Goal: Information Seeking & Learning: Compare options

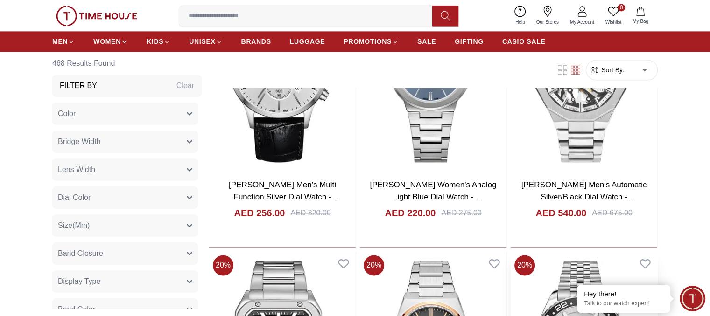
scroll to position [1353, 0]
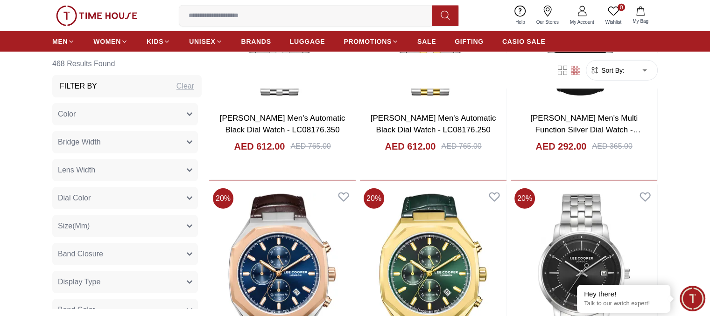
scroll to position [2520, 0]
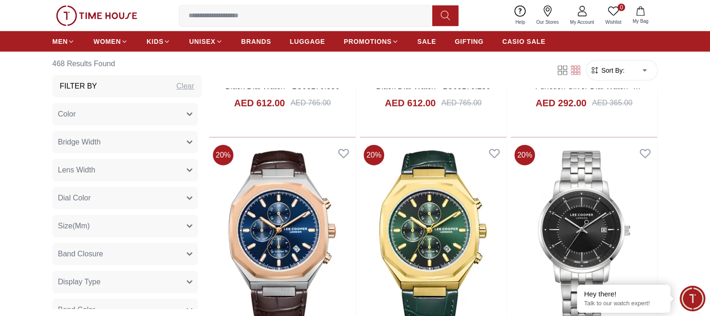
scroll to position [2567, 0]
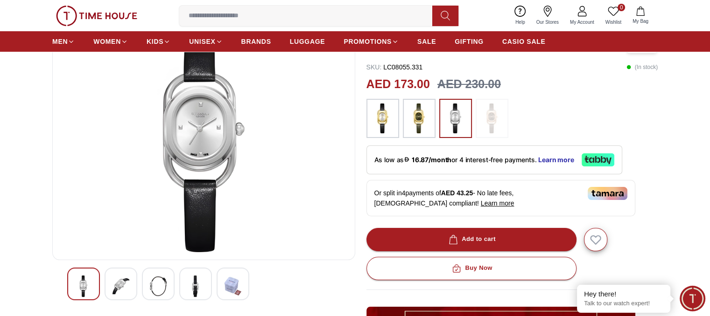
scroll to position [47, 0]
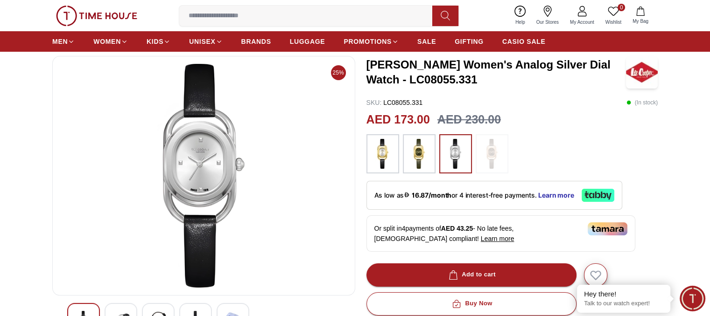
click at [129, 309] on div at bounding box center [121, 319] width 33 height 33
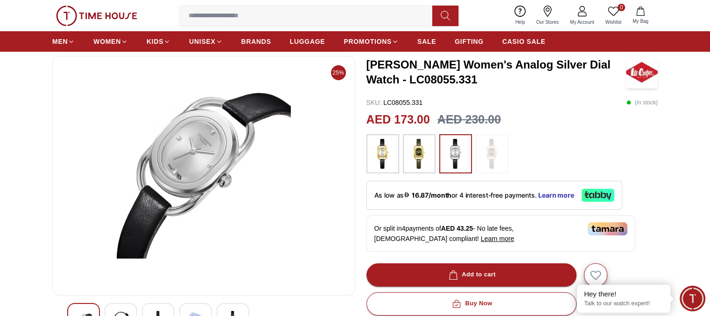
click at [157, 309] on div at bounding box center [158, 319] width 33 height 33
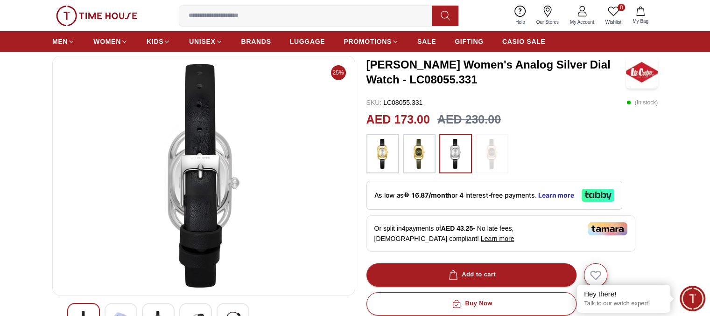
click at [190, 306] on div at bounding box center [195, 319] width 33 height 33
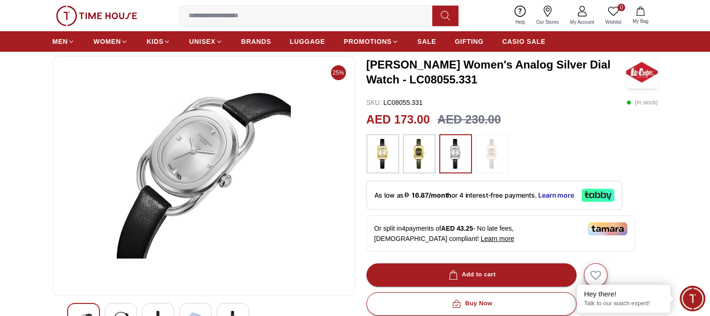
click at [223, 310] on div at bounding box center [233, 319] width 33 height 33
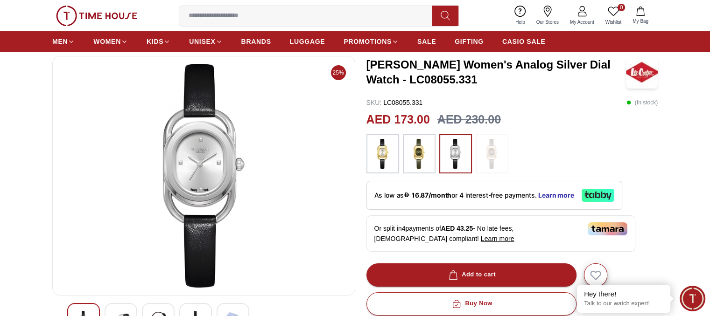
click at [378, 154] on img at bounding box center [382, 154] width 23 height 30
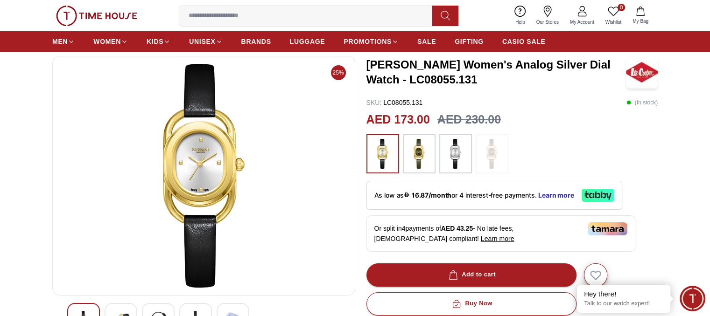
click at [415, 149] on img at bounding box center [418, 154] width 23 height 30
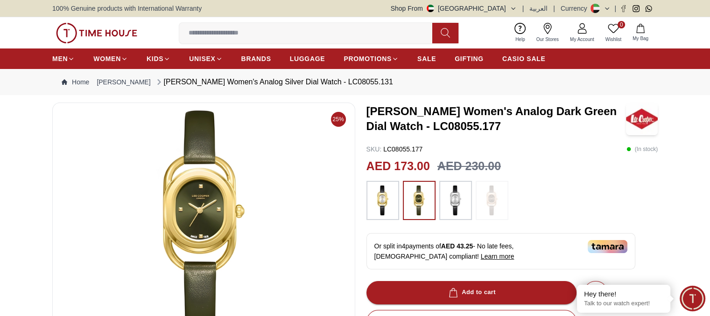
scroll to position [47, 0]
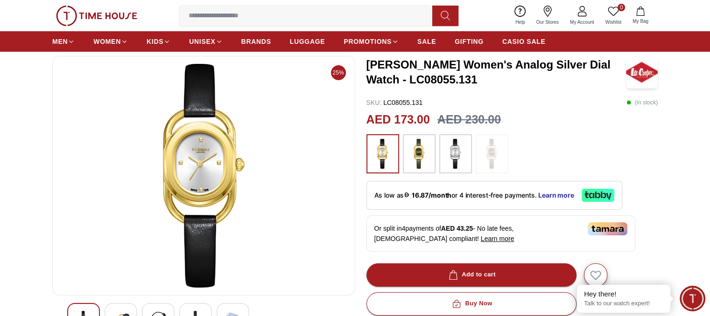
scroll to position [1363, 0]
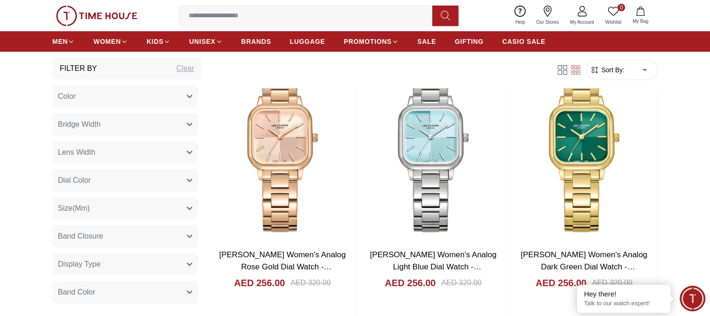
scroll to position [20, 0]
drag, startPoint x: 203, startPoint y: 160, endPoint x: 204, endPoint y: 181, distance: 21.1
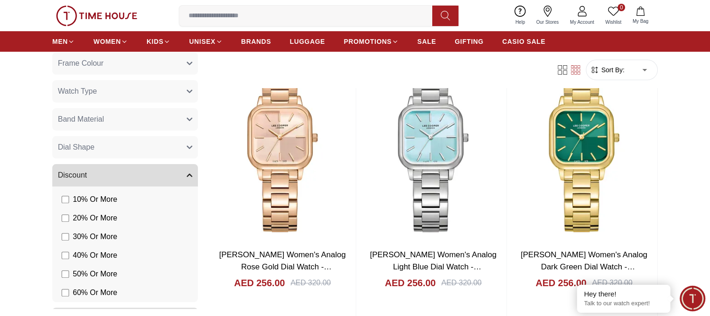
scroll to position [320, 0]
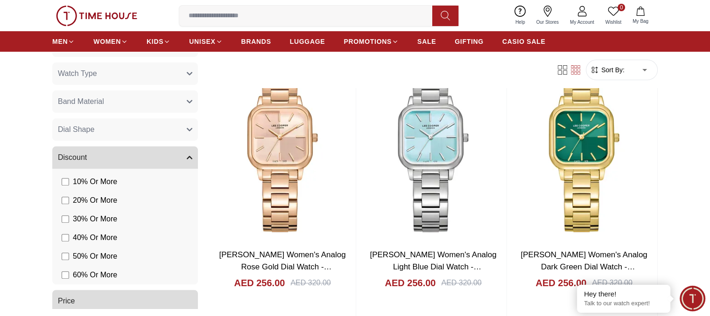
scroll to position [759, 0]
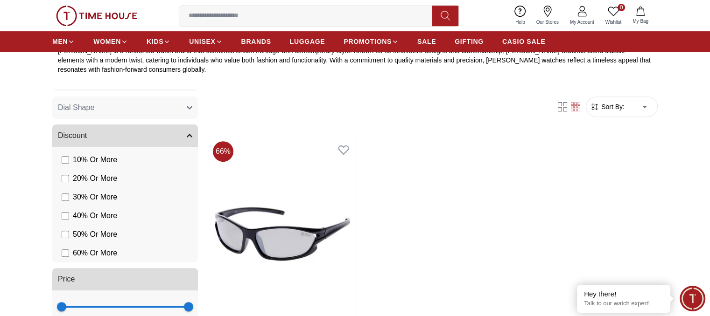
scroll to position [380, 0]
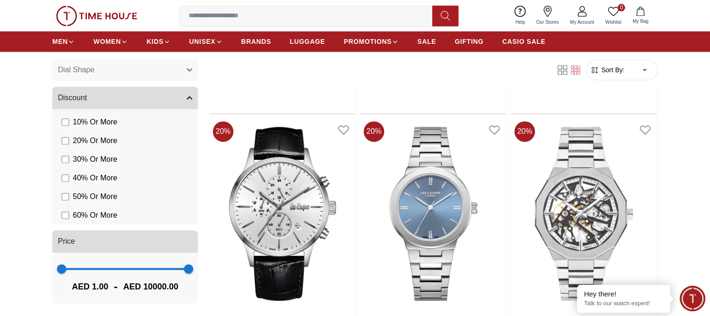
scroll to position [1307, 0]
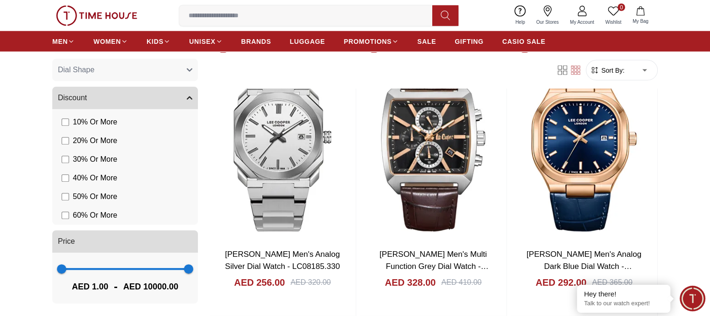
scroll to position [1820, 0]
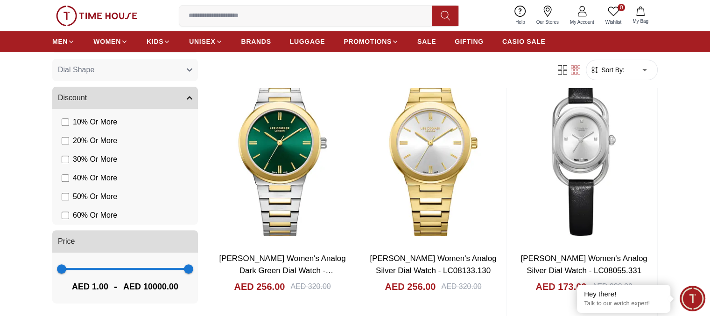
scroll to position [3733, 0]
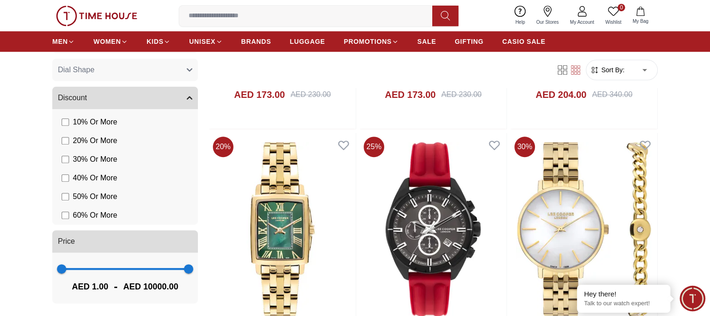
scroll to position [4200, 0]
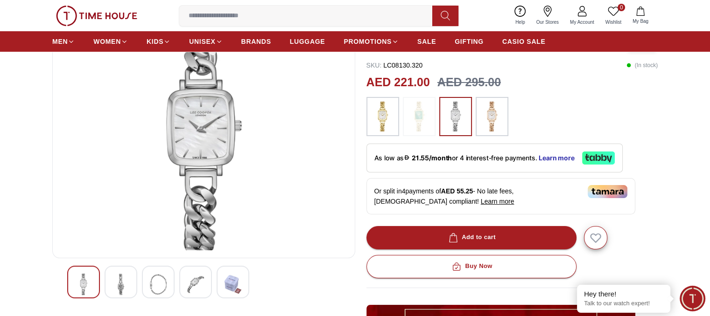
scroll to position [93, 0]
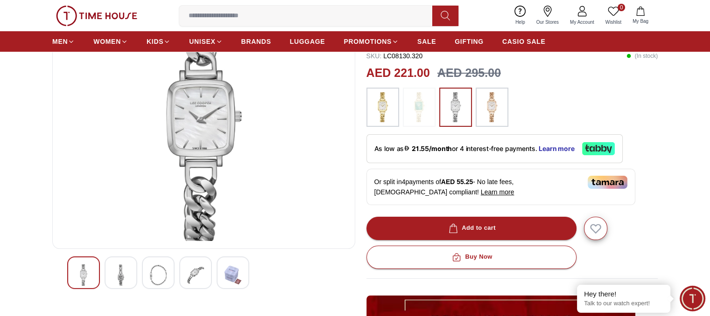
click at [119, 278] on img at bounding box center [120, 275] width 17 height 21
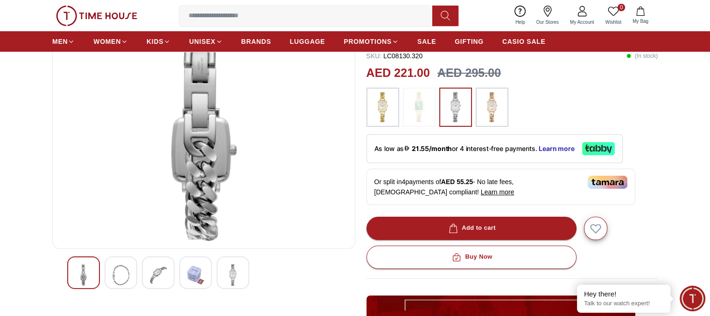
click at [120, 277] on img at bounding box center [120, 275] width 17 height 21
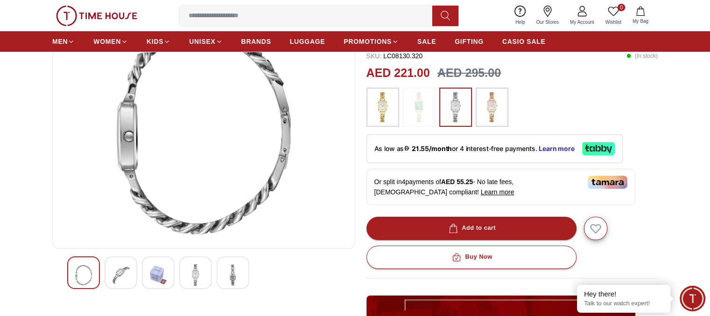
click at [194, 273] on img at bounding box center [195, 275] width 17 height 21
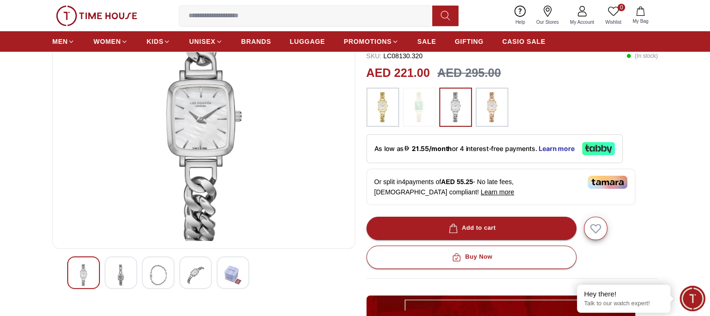
click at [230, 271] on img at bounding box center [232, 275] width 17 height 21
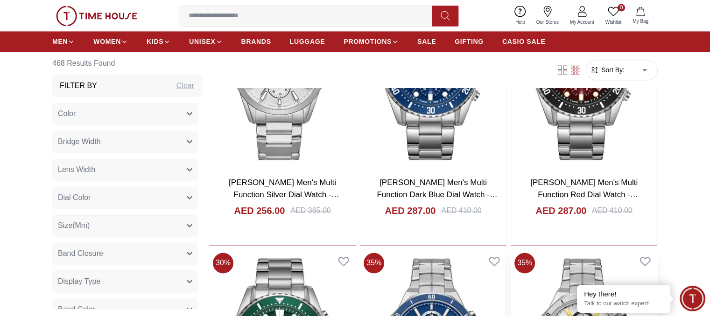
scroll to position [1353, 0]
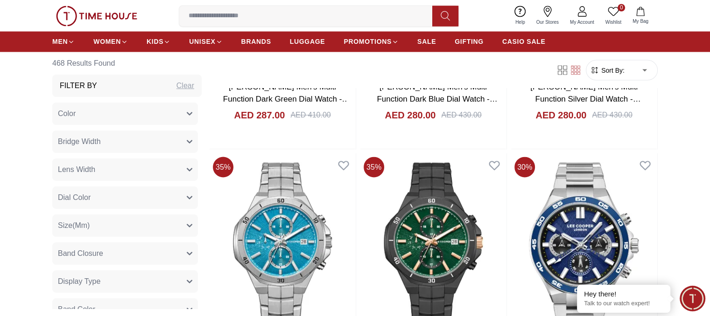
scroll to position [1773, 0]
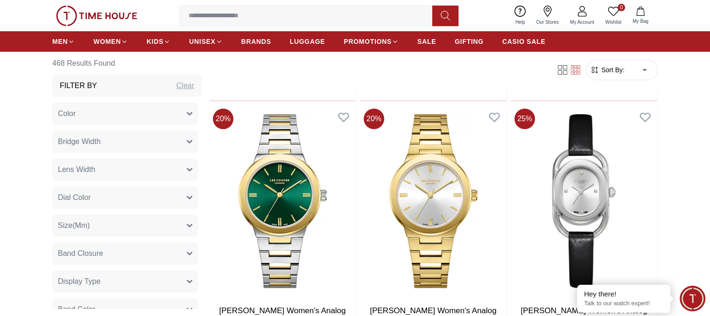
scroll to position [3733, 0]
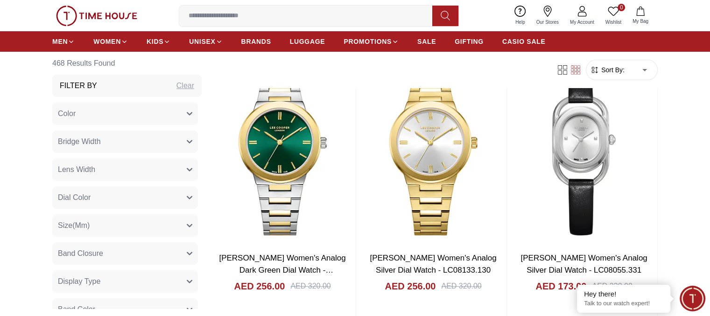
scroll to position [3728, 0]
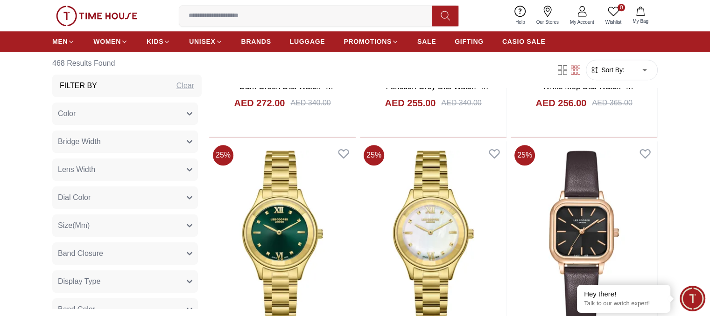
scroll to position [4459, 0]
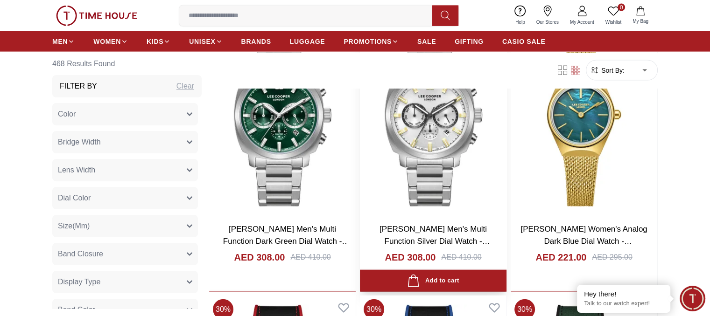
scroll to position [5667, 0]
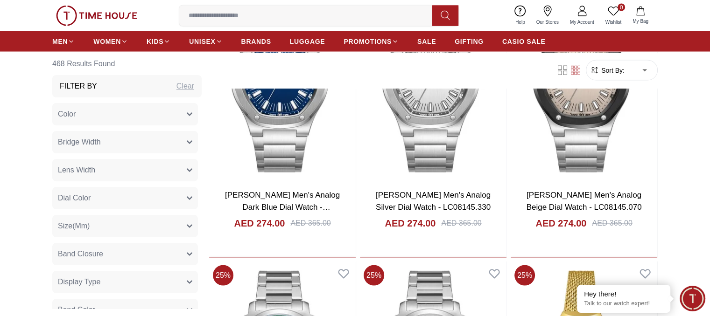
scroll to position [5429, 0]
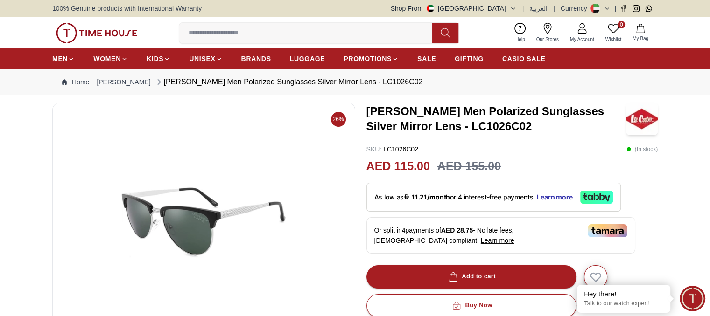
scroll to position [93, 0]
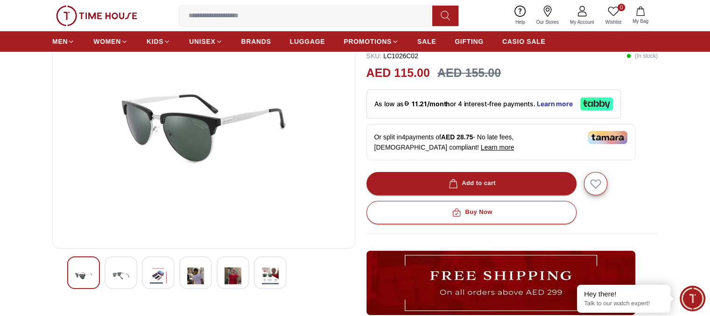
click at [118, 266] on img at bounding box center [120, 276] width 17 height 23
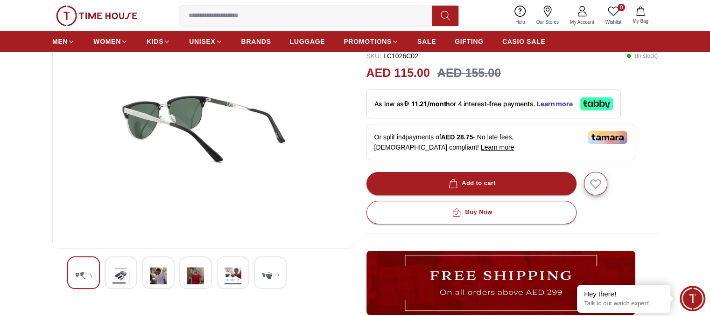
click at [158, 271] on img at bounding box center [158, 276] width 17 height 23
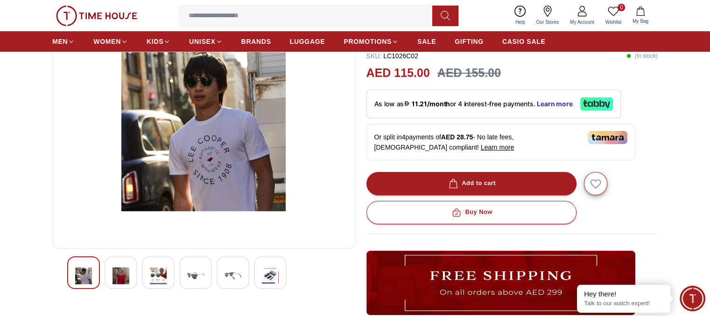
click at [194, 272] on img at bounding box center [195, 276] width 17 height 23
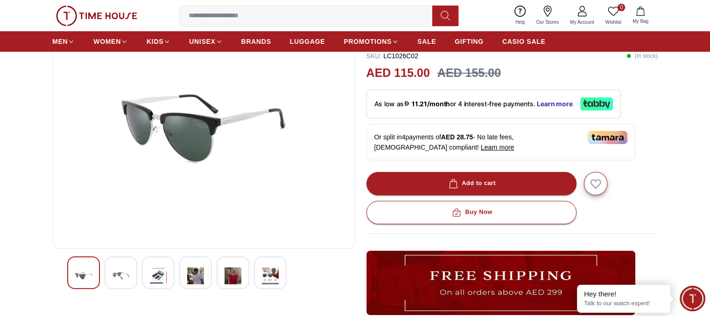
click at [226, 269] on img at bounding box center [232, 276] width 17 height 23
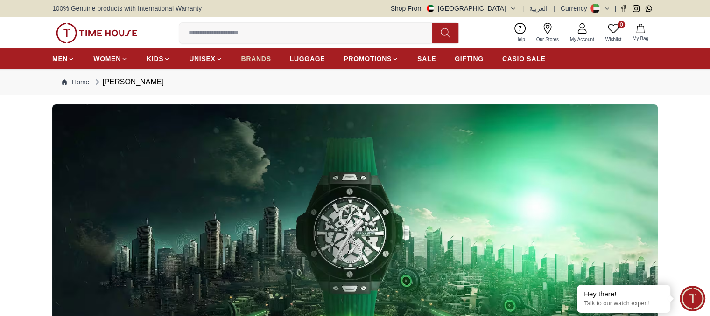
click at [258, 62] on span "BRANDS" at bounding box center [256, 58] width 30 height 9
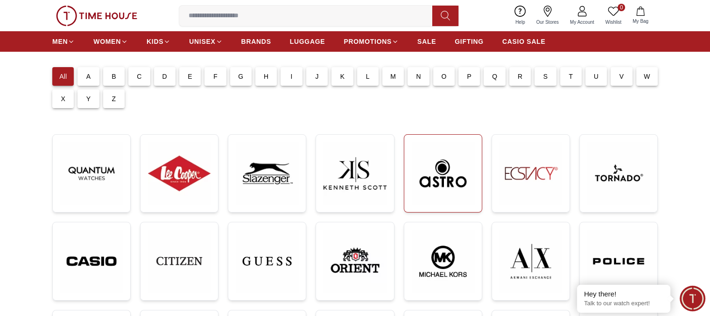
scroll to position [71, 0]
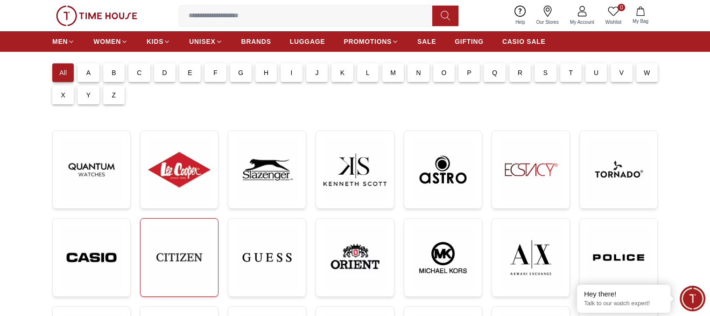
click at [170, 242] on img at bounding box center [179, 257] width 63 height 63
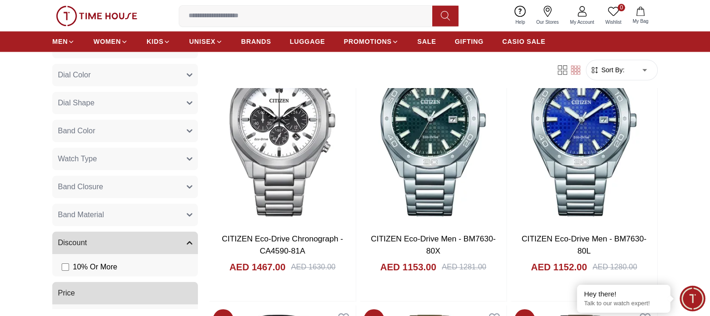
scroll to position [1355, 0]
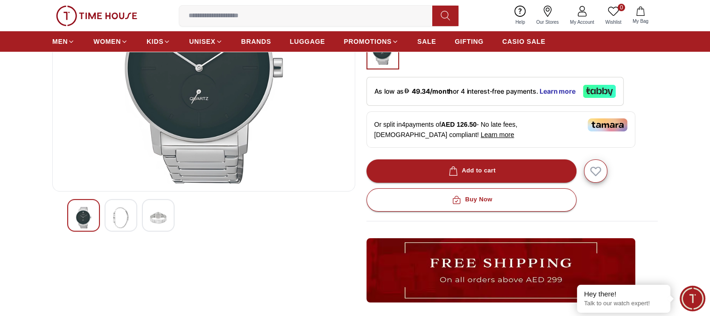
scroll to position [175, 0]
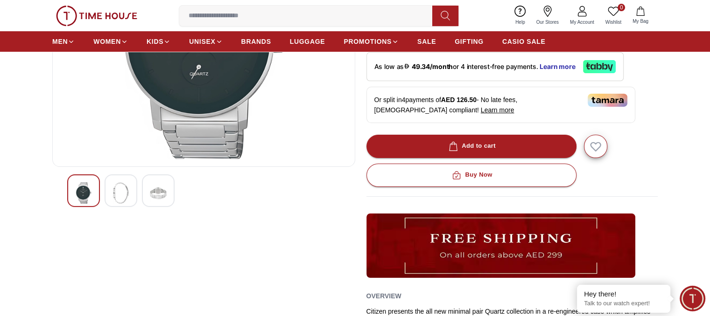
click at [118, 187] on img at bounding box center [120, 192] width 17 height 21
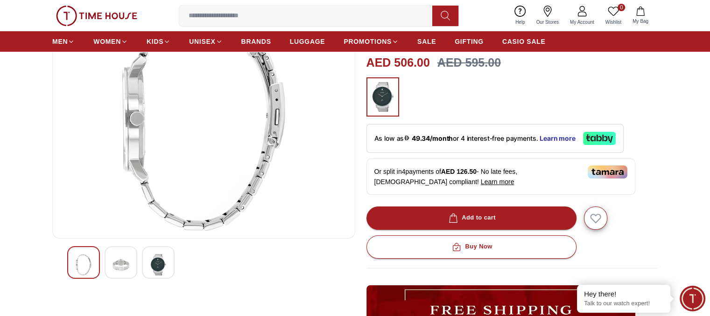
scroll to position [103, 0]
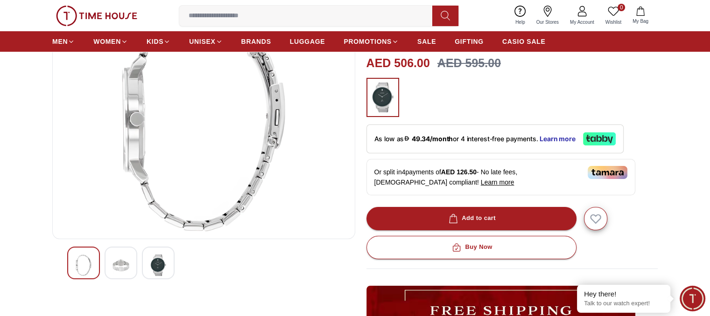
click at [155, 264] on img at bounding box center [158, 265] width 17 height 21
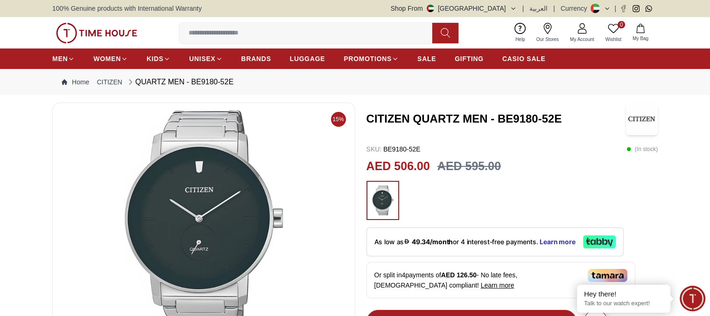
scroll to position [0, 0]
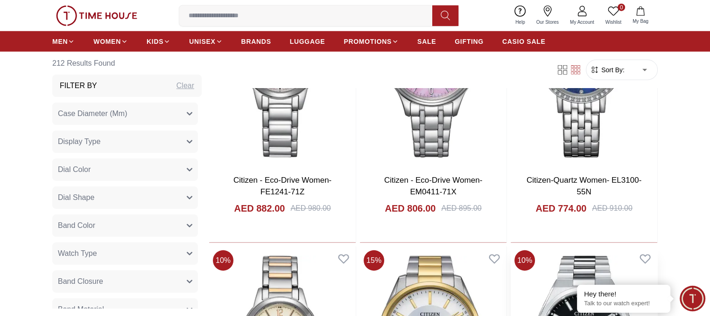
scroll to position [2406, 0]
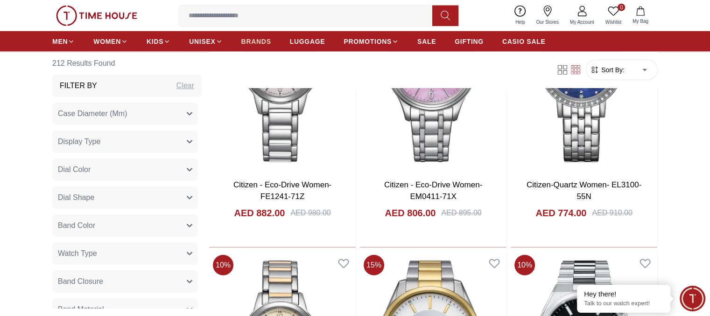
click at [255, 42] on span "BRANDS" at bounding box center [256, 41] width 30 height 9
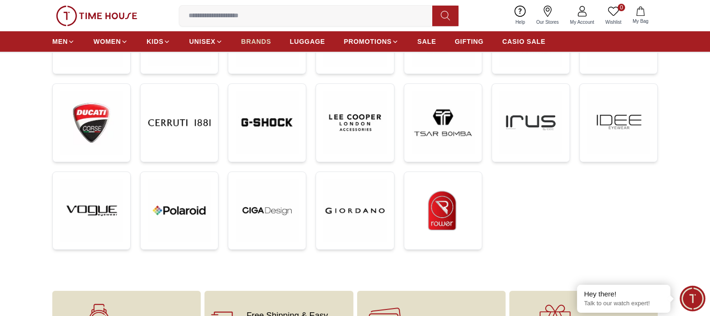
scroll to position [294, 0]
click at [360, 213] on img at bounding box center [354, 211] width 63 height 63
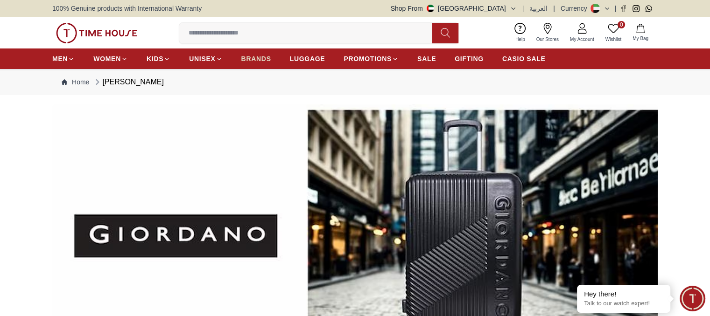
click at [255, 54] on span "BRANDS" at bounding box center [256, 58] width 30 height 9
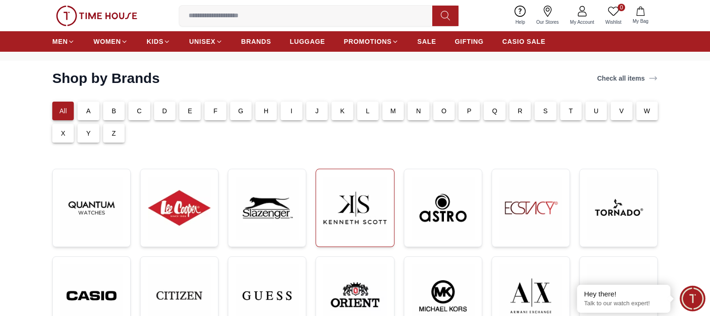
scroll to position [35, 0]
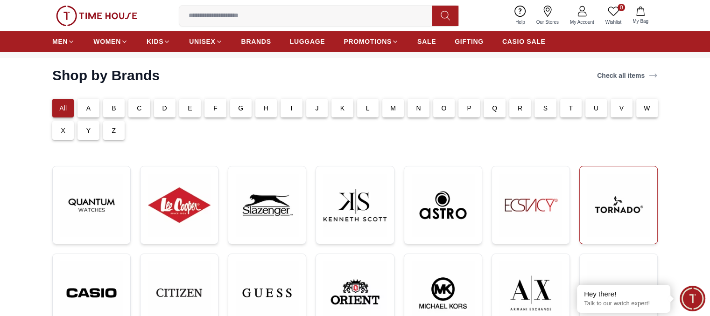
click at [612, 205] on img at bounding box center [618, 205] width 63 height 63
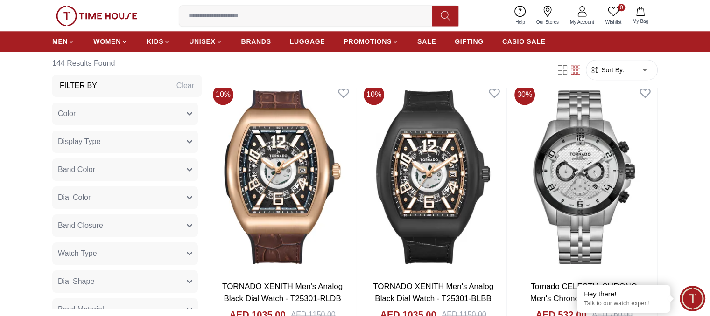
scroll to position [889, 0]
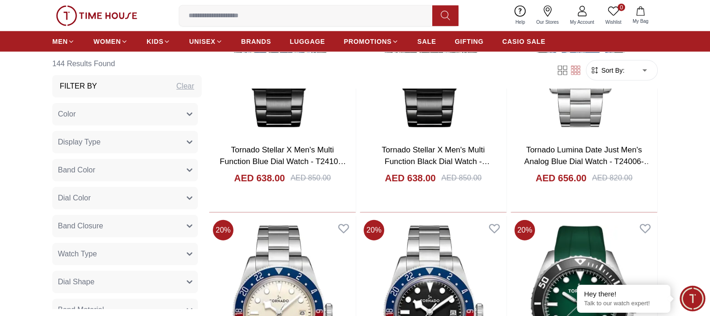
scroll to position [2505, 0]
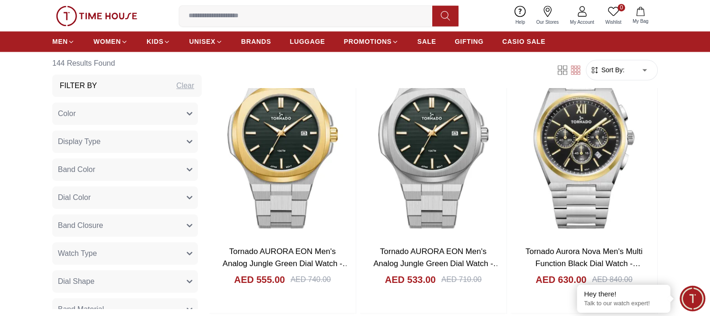
scroll to position [1524, 0]
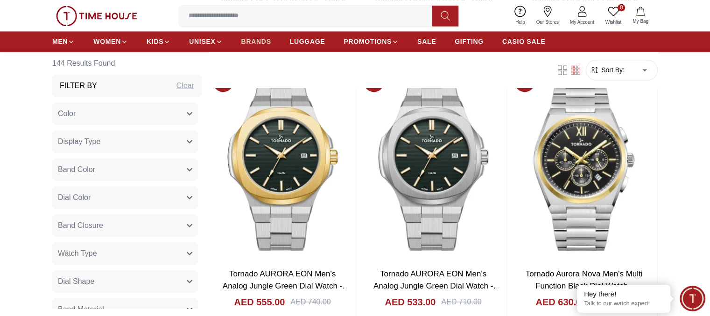
click at [263, 41] on span "BRANDS" at bounding box center [256, 41] width 30 height 9
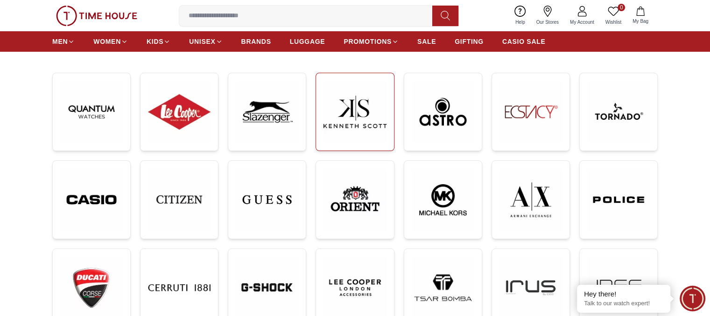
scroll to position [128, 0]
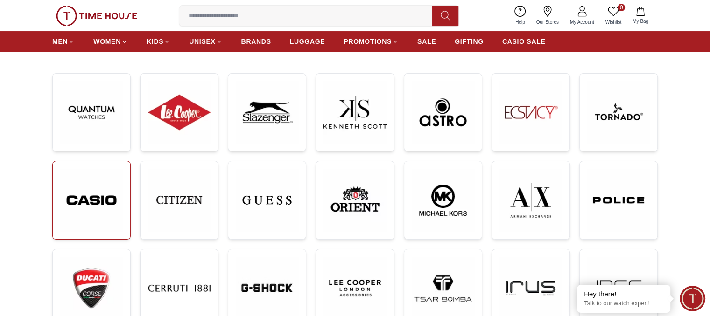
click at [92, 187] on img at bounding box center [91, 200] width 63 height 63
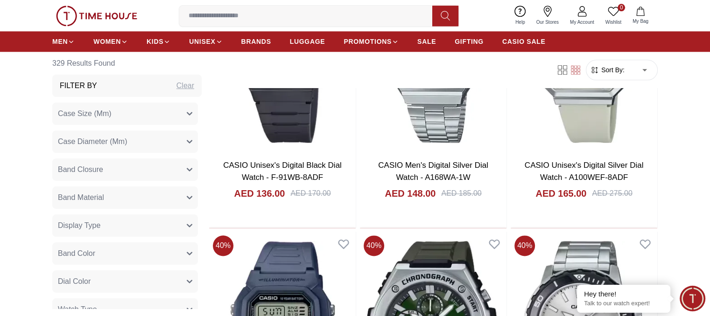
scroll to position [1114, 0]
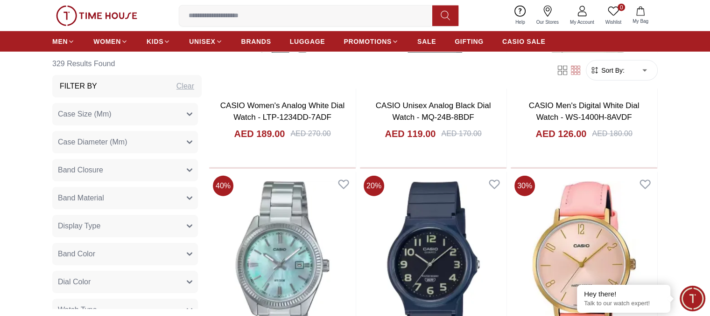
scroll to position [2503, 0]
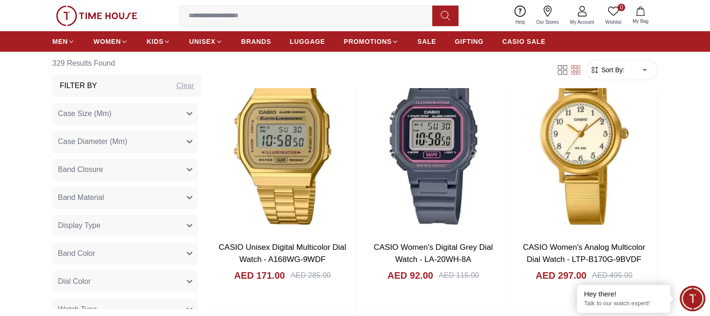
scroll to position [3451, 0]
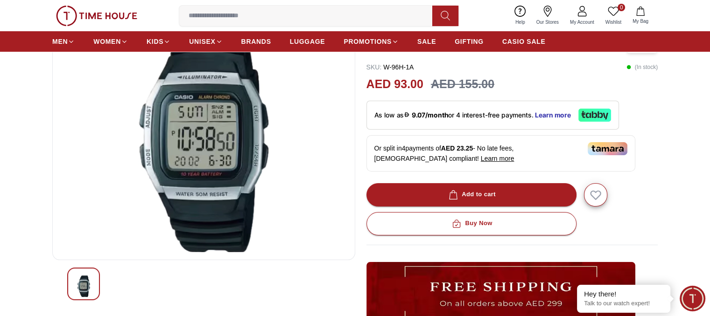
scroll to position [56, 0]
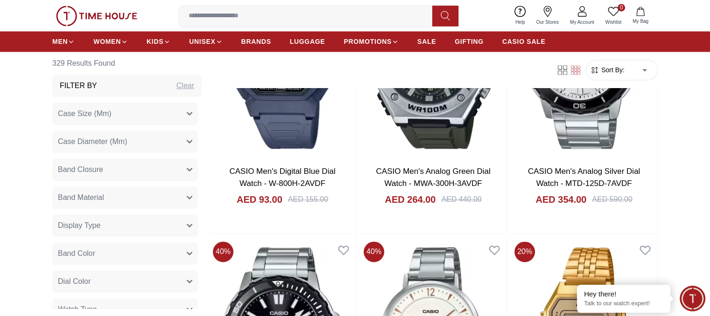
scroll to position [4095, 0]
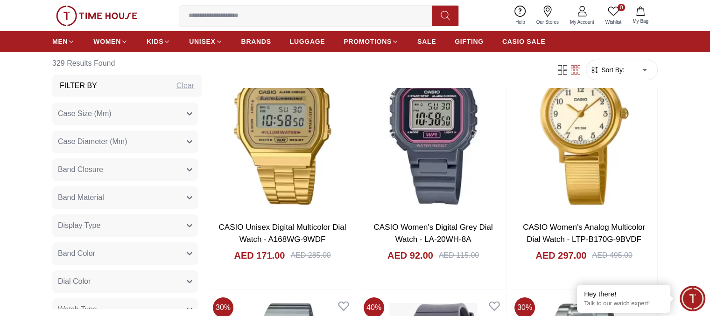
scroll to position [3472, 0]
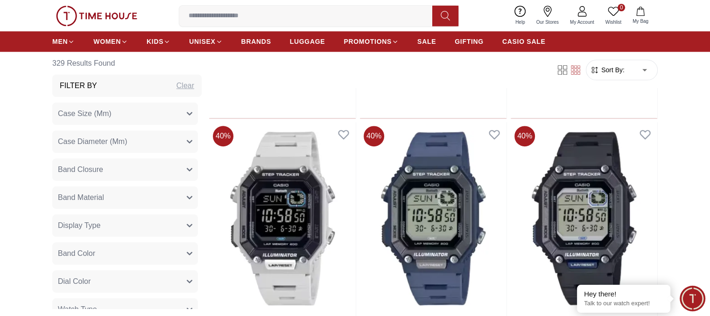
scroll to position [4459, 0]
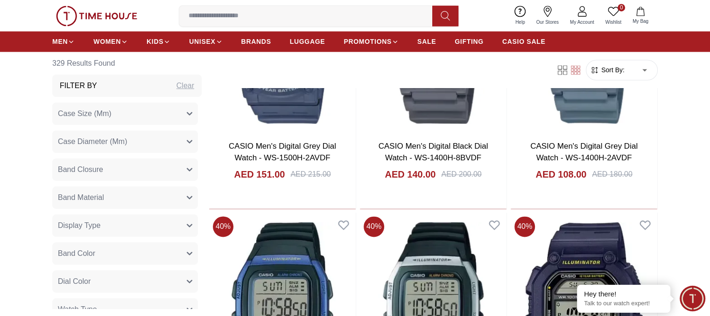
scroll to position [4914, 0]
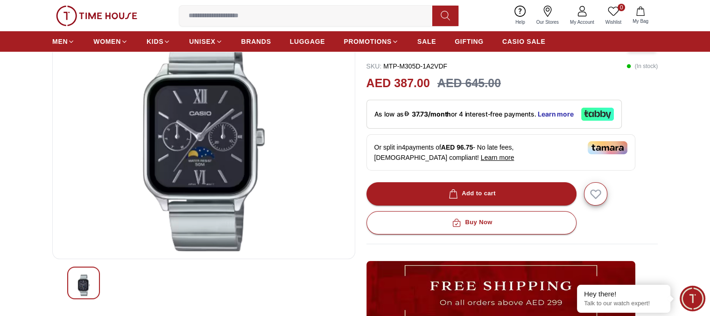
scroll to position [81, 0]
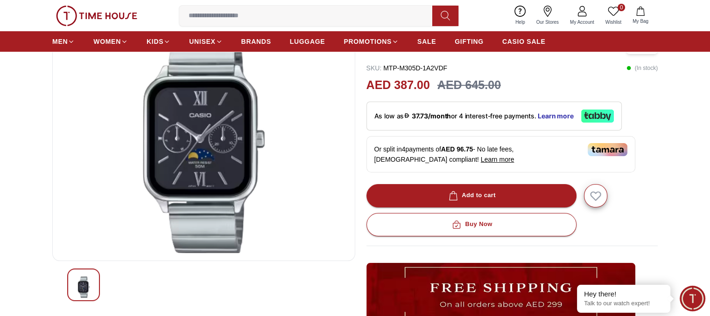
click at [201, 141] on img at bounding box center [203, 141] width 287 height 224
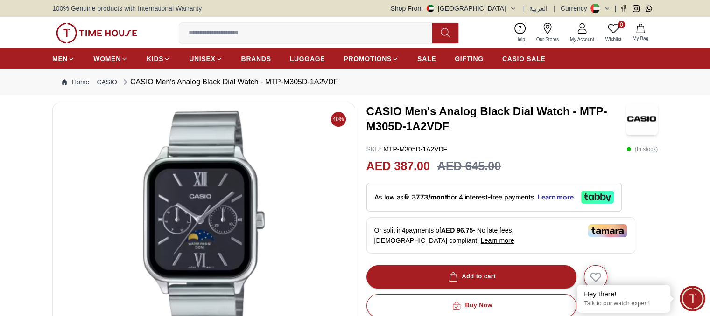
scroll to position [1, 0]
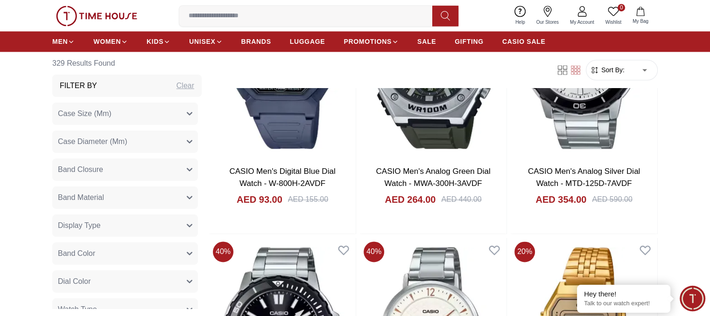
scroll to position [6456, 0]
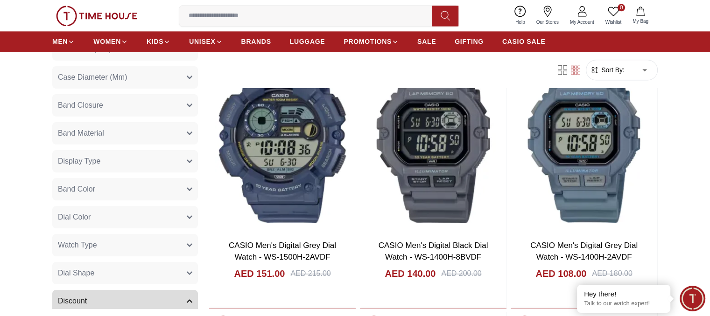
scroll to position [4813, 0]
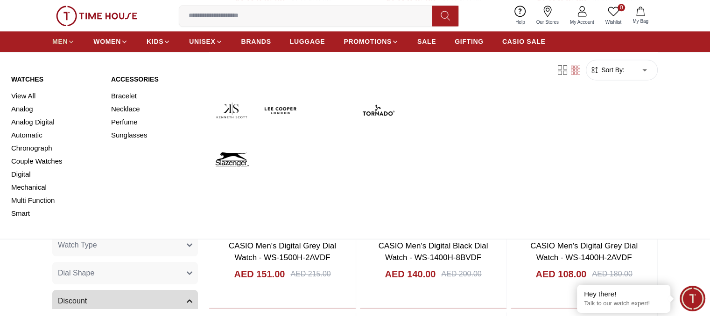
click at [63, 40] on span "MEN" at bounding box center [59, 41] width 15 height 9
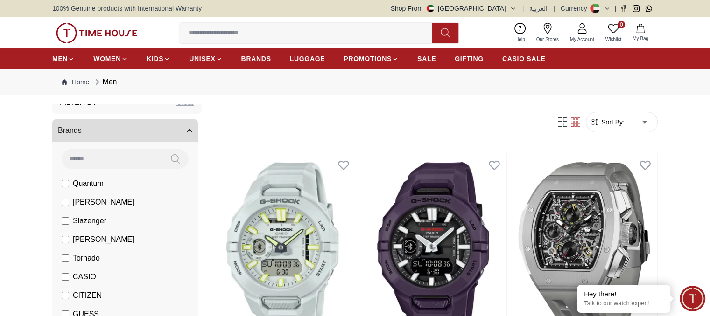
scroll to position [40, 0]
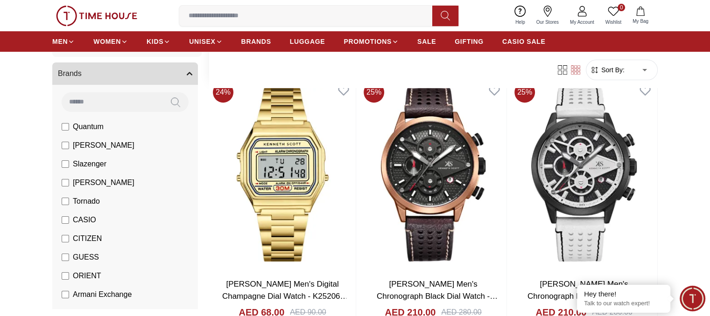
scroll to position [421, 0]
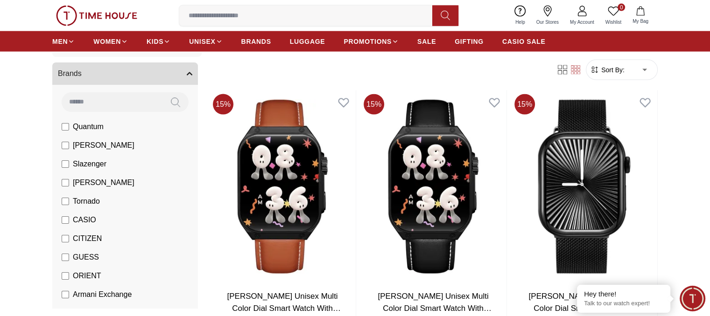
scroll to position [1970, 0]
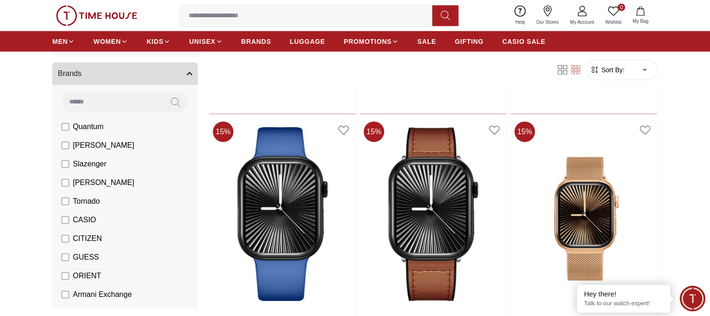
scroll to position [2215, 0]
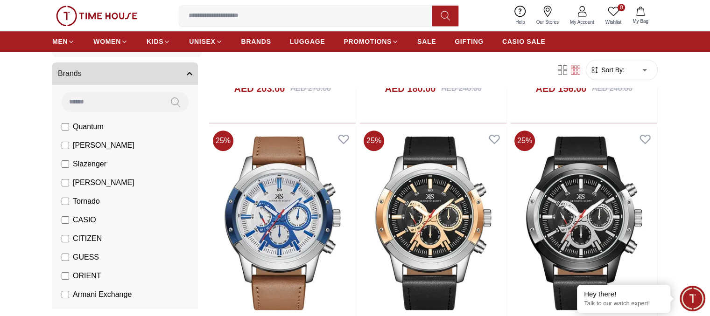
scroll to position [4409, 0]
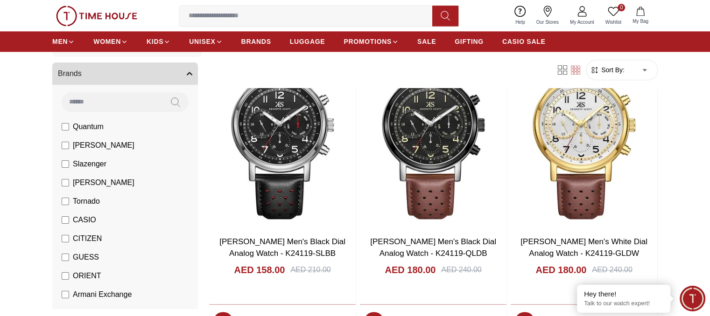
scroll to position [4804, 0]
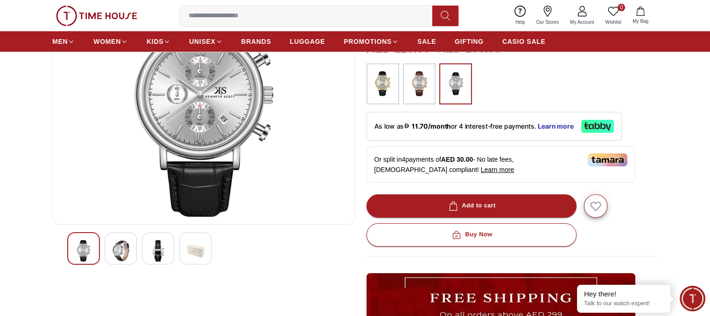
scroll to position [109, 0]
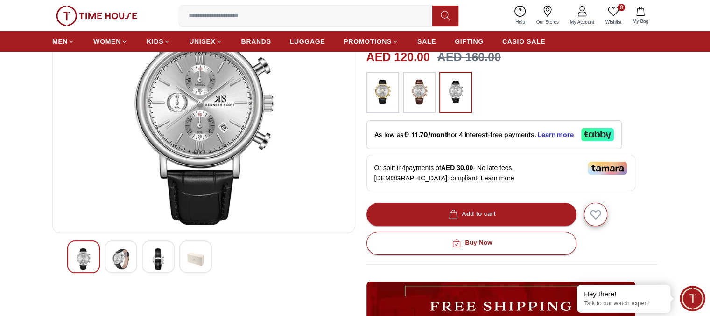
click at [114, 256] on img at bounding box center [120, 259] width 17 height 21
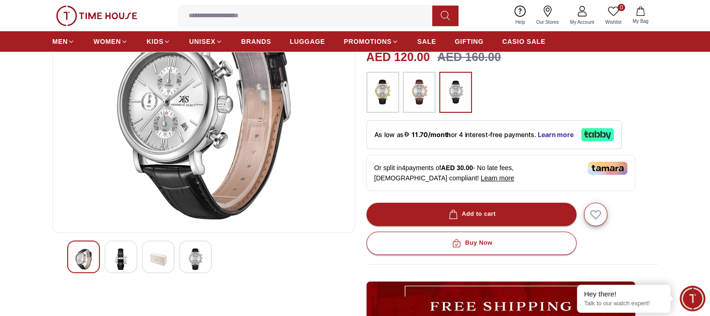
click at [156, 262] on img at bounding box center [158, 259] width 17 height 21
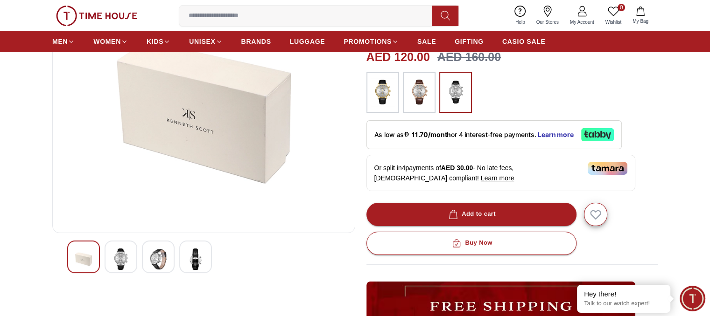
click at [196, 255] on img at bounding box center [195, 259] width 17 height 21
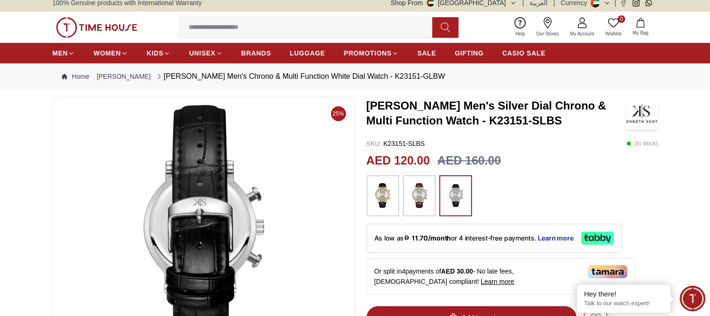
scroll to position [5, 0]
